Goal: Task Accomplishment & Management: Use online tool/utility

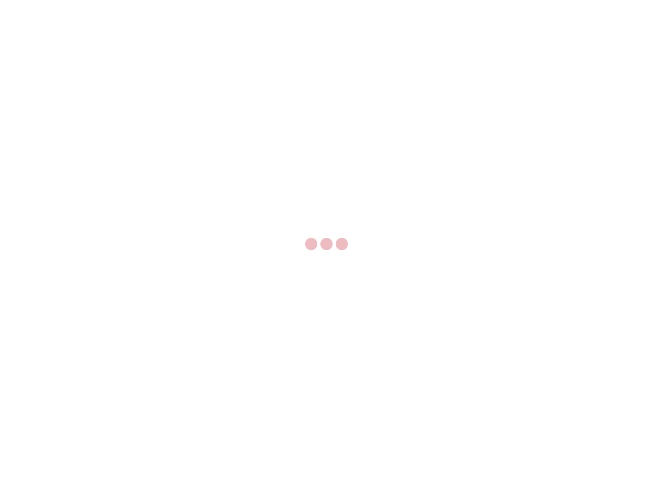
select select "US"
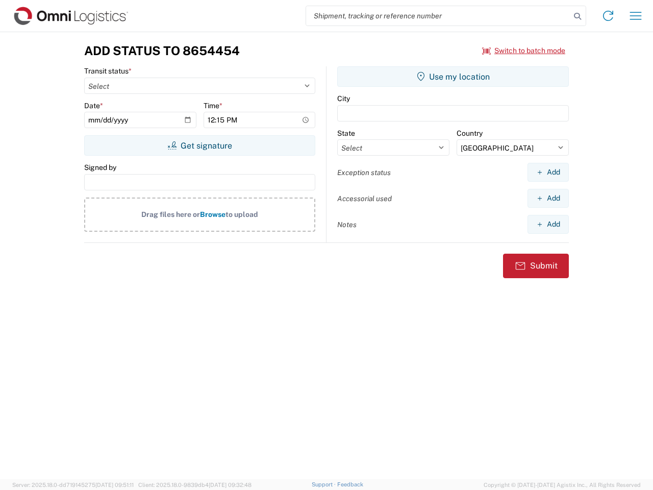
click at [438, 16] on input "search" at bounding box center [438, 15] width 264 height 19
click at [577, 16] on icon at bounding box center [577, 16] width 14 height 14
click at [608, 16] on icon at bounding box center [608, 16] width 16 height 16
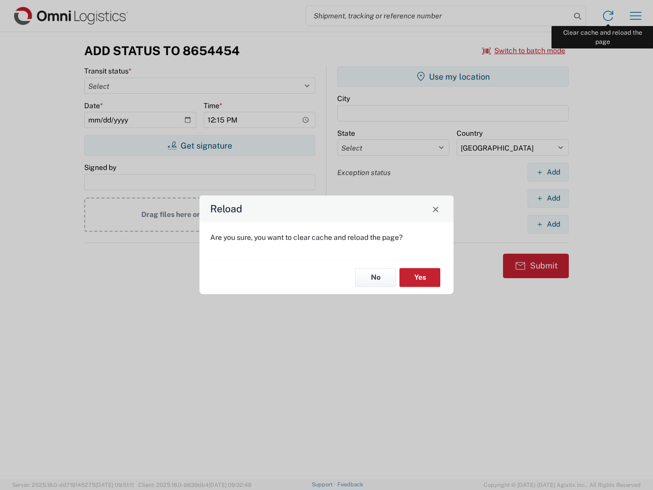
click at [635, 16] on div "Reload Are you sure, you want to clear cache and reload the page? No Yes" at bounding box center [326, 245] width 653 height 490
click at [524, 50] on div "Reload Are you sure, you want to clear cache and reload the page? No Yes" at bounding box center [326, 245] width 653 height 490
click at [199, 145] on div "Reload Are you sure, you want to clear cache and reload the page? No Yes" at bounding box center [326, 245] width 653 height 490
click at [453, 77] on div "Reload Are you sure, you want to clear cache and reload the page? No Yes" at bounding box center [326, 245] width 653 height 490
click at [548, 172] on div "Reload Are you sure, you want to clear cache and reload the page? No Yes" at bounding box center [326, 245] width 653 height 490
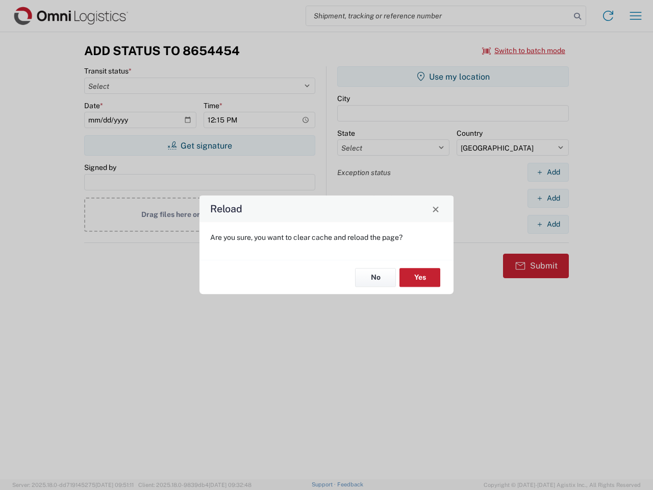
click at [548, 198] on div "Reload Are you sure, you want to clear cache and reload the page? No Yes" at bounding box center [326, 245] width 653 height 490
click at [548, 224] on div "Reload Are you sure, you want to clear cache and reload the page? No Yes" at bounding box center [326, 245] width 653 height 490
